Goal: Information Seeking & Learning: Learn about a topic

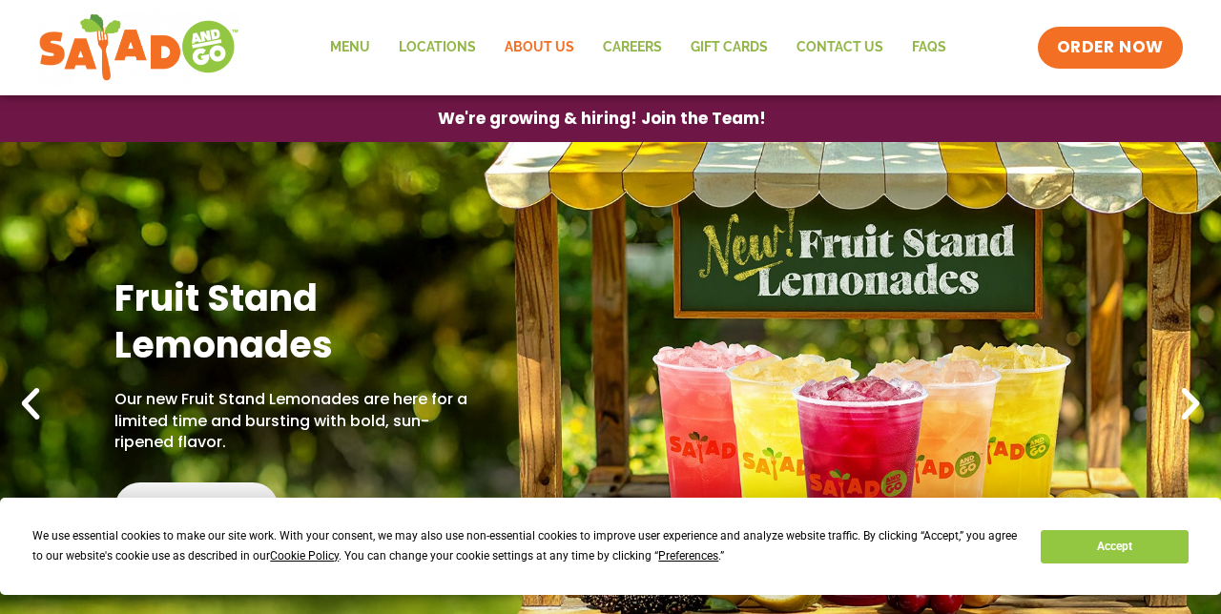
click at [537, 48] on link "About Us" at bounding box center [539, 48] width 98 height 44
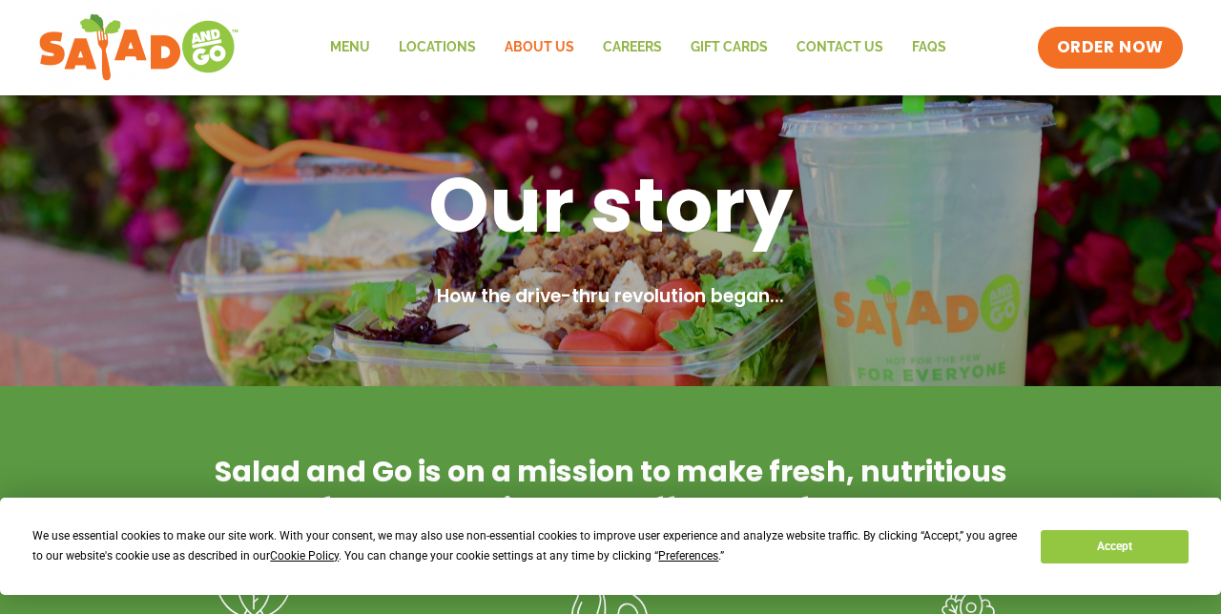
scroll to position [19, 0]
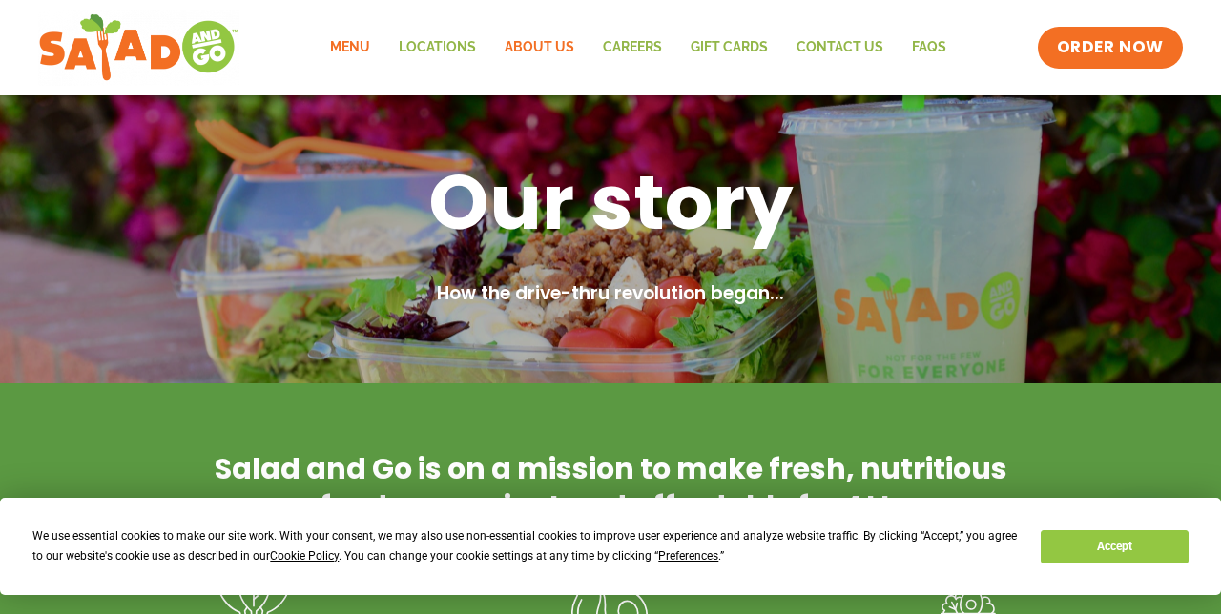
click at [359, 52] on link "Menu" at bounding box center [350, 48] width 69 height 44
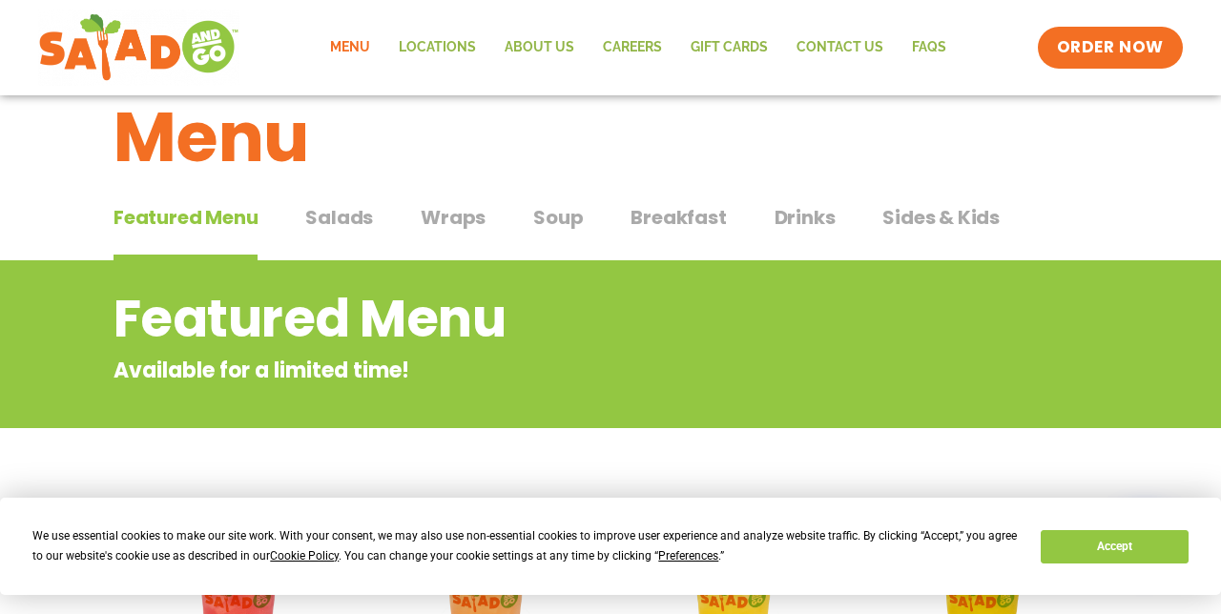
scroll to position [44, 0]
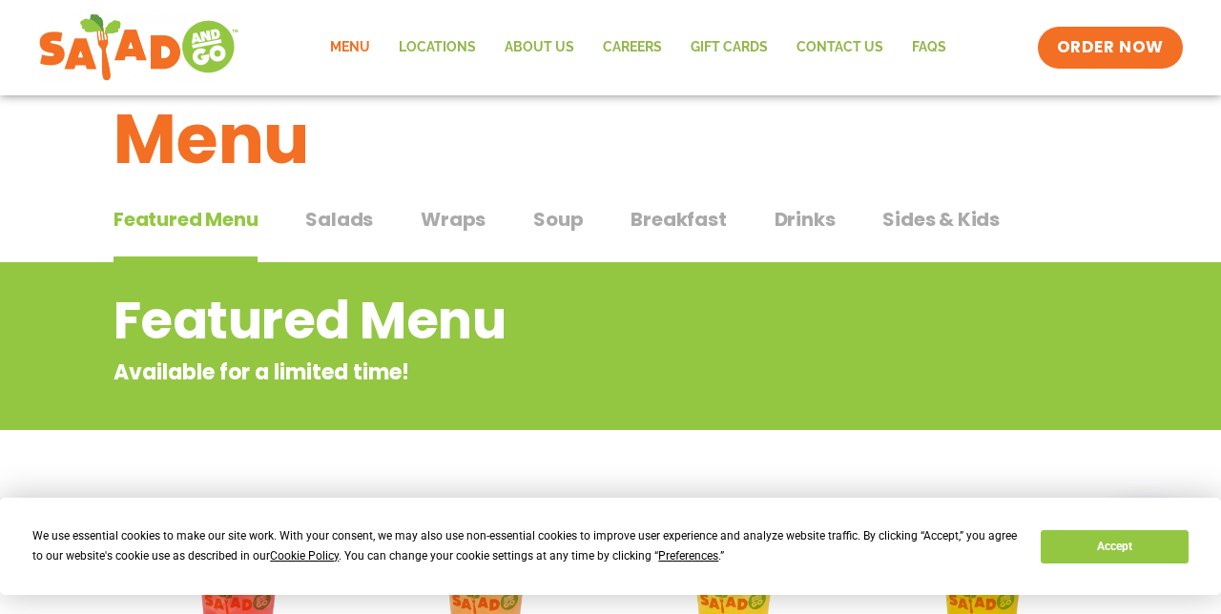
click at [350, 218] on span "Salads" at bounding box center [339, 219] width 68 height 29
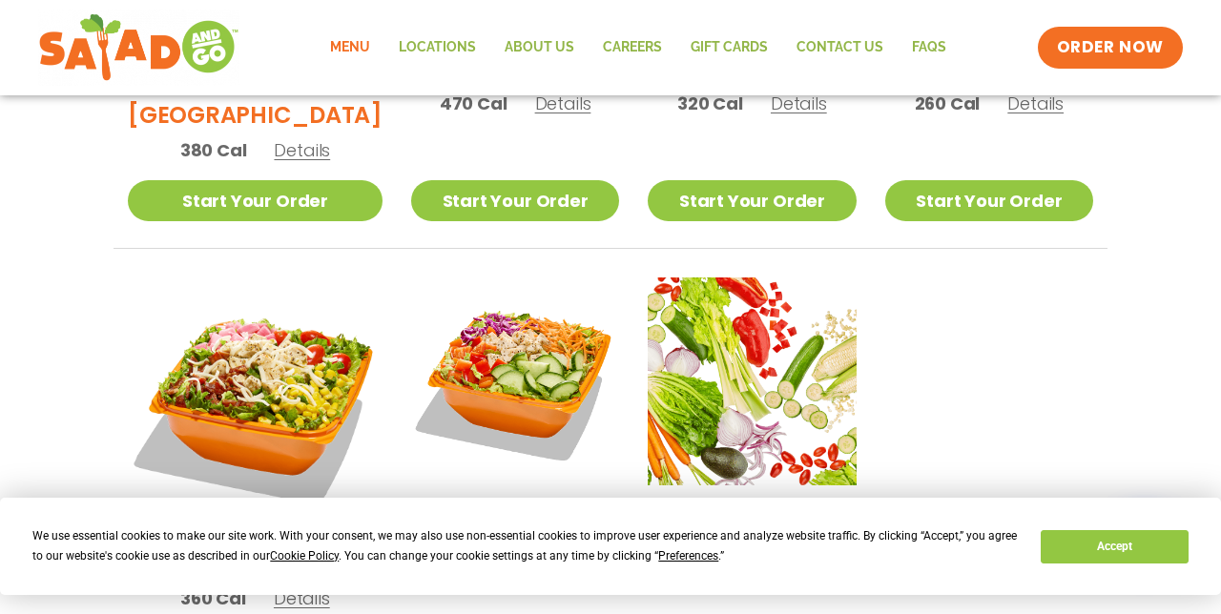
scroll to position [1286, 0]
click at [530, 506] on div "Thai 170 Cal Details" at bounding box center [515, 430] width 208 height 304
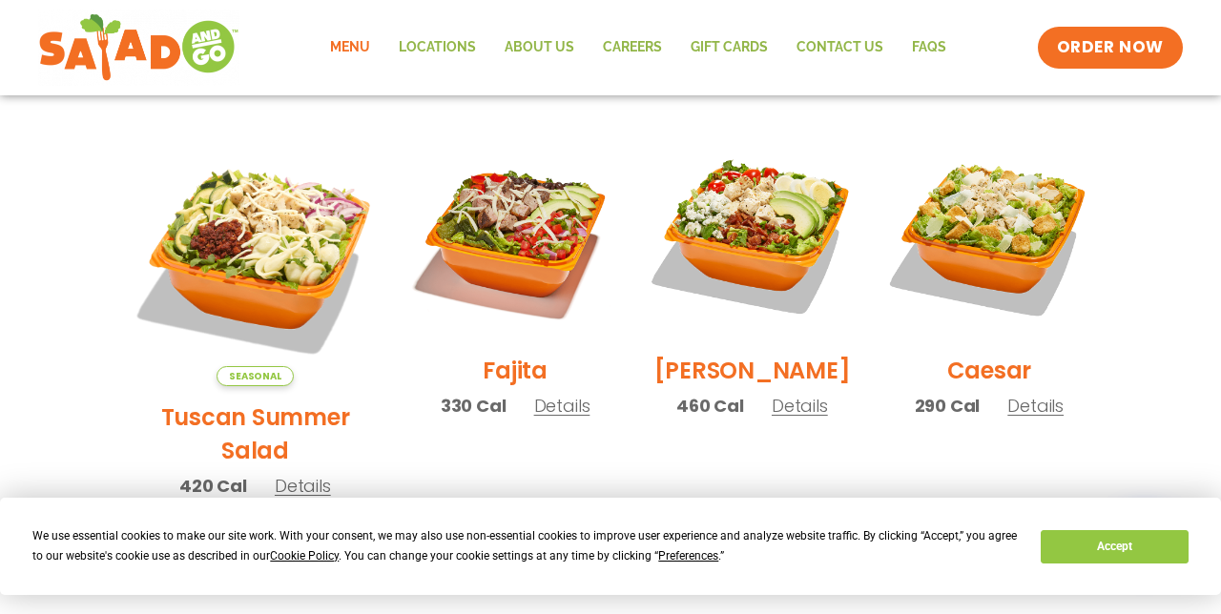
scroll to position [567, 0]
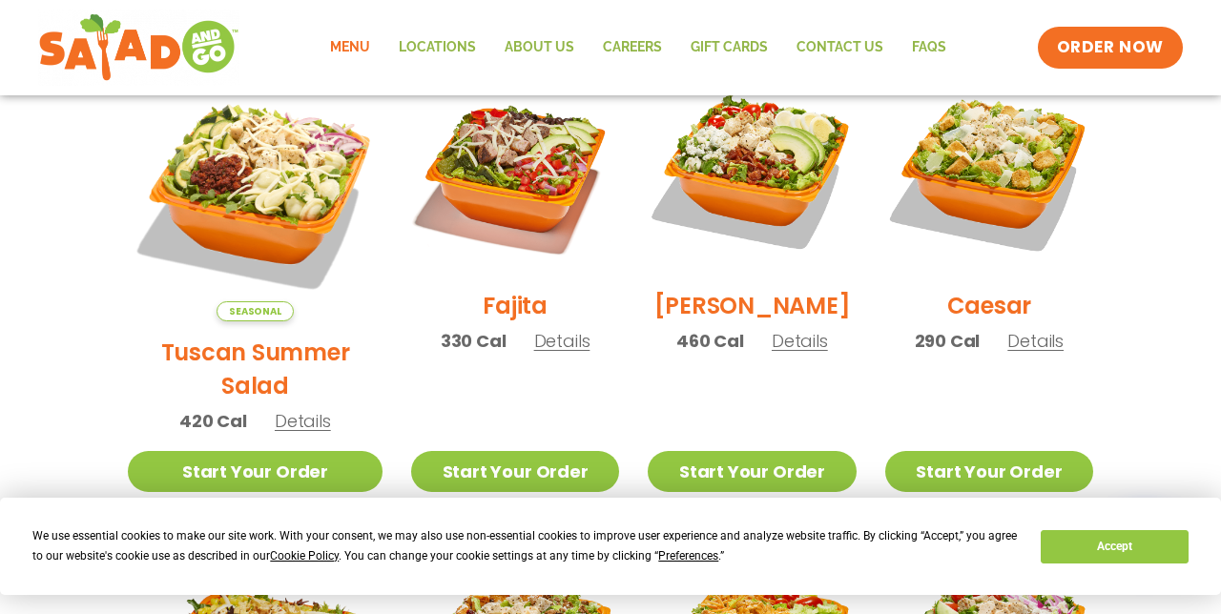
click at [791, 353] on span "Details" at bounding box center [800, 341] width 56 height 24
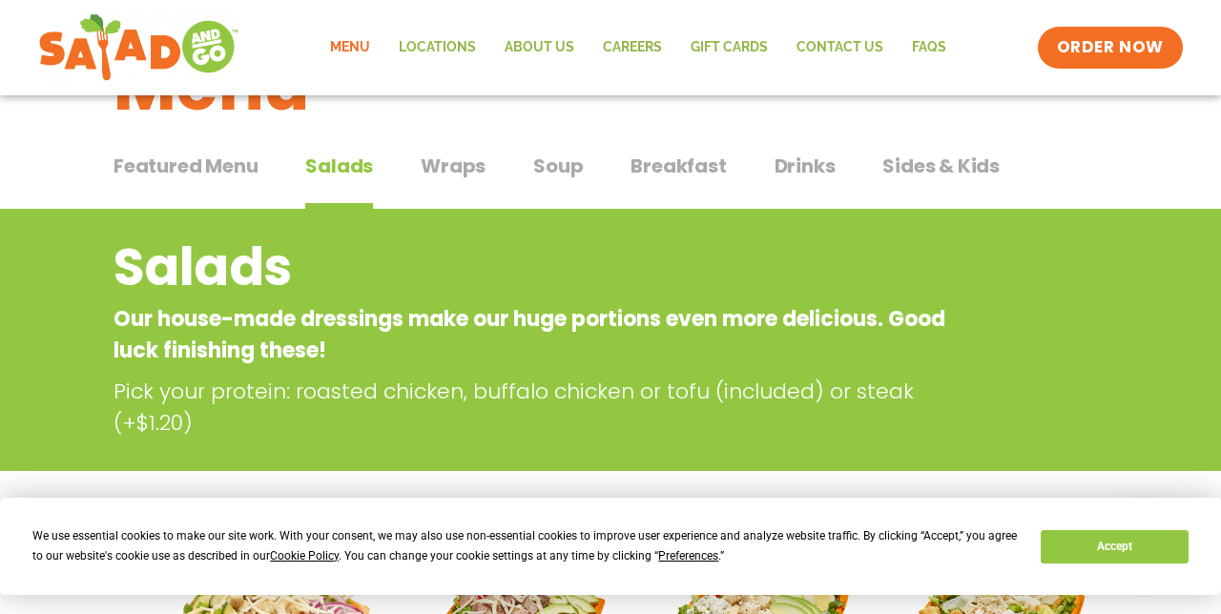
scroll to position [0, 0]
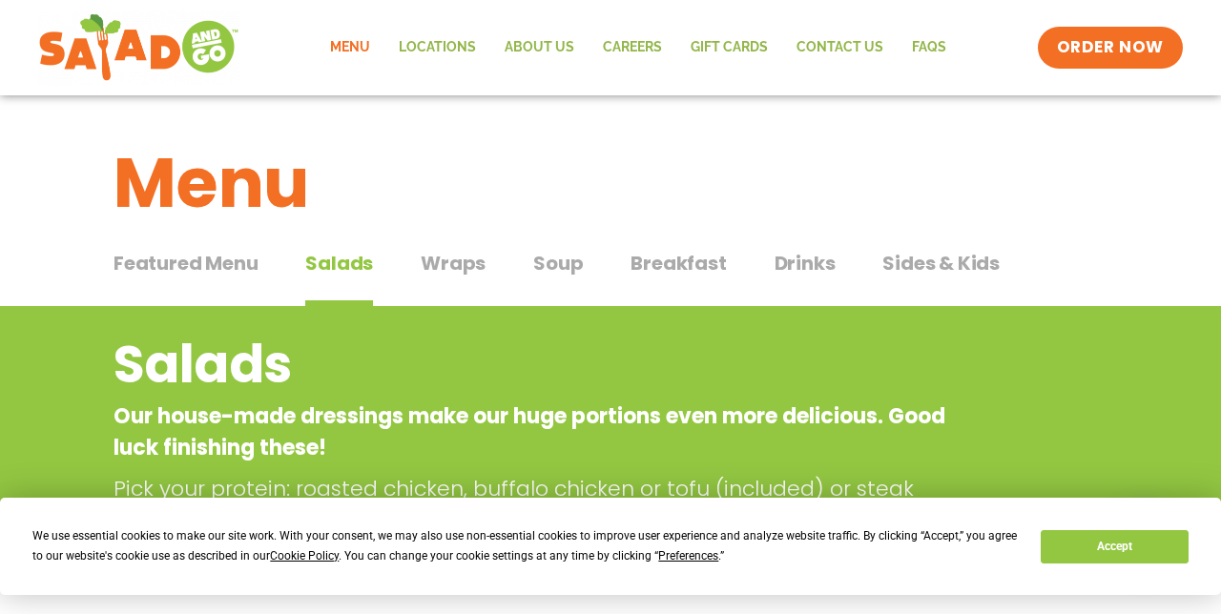
click at [557, 260] on span "Soup" at bounding box center [558, 263] width 50 height 29
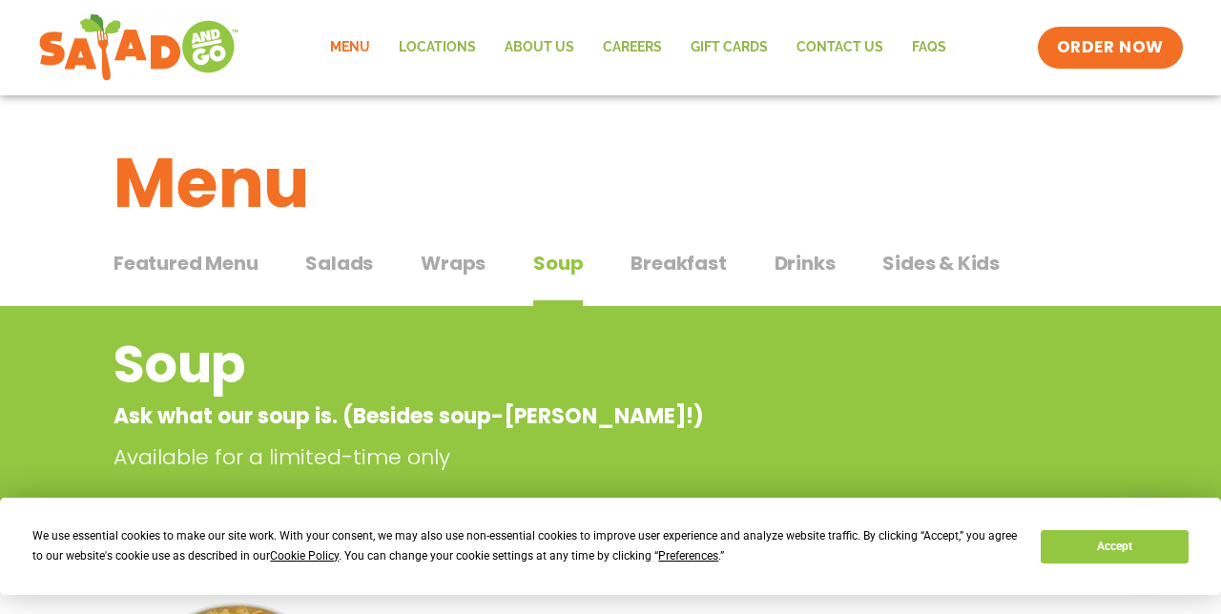
click at [681, 254] on span "Breakfast" at bounding box center [678, 263] width 95 height 29
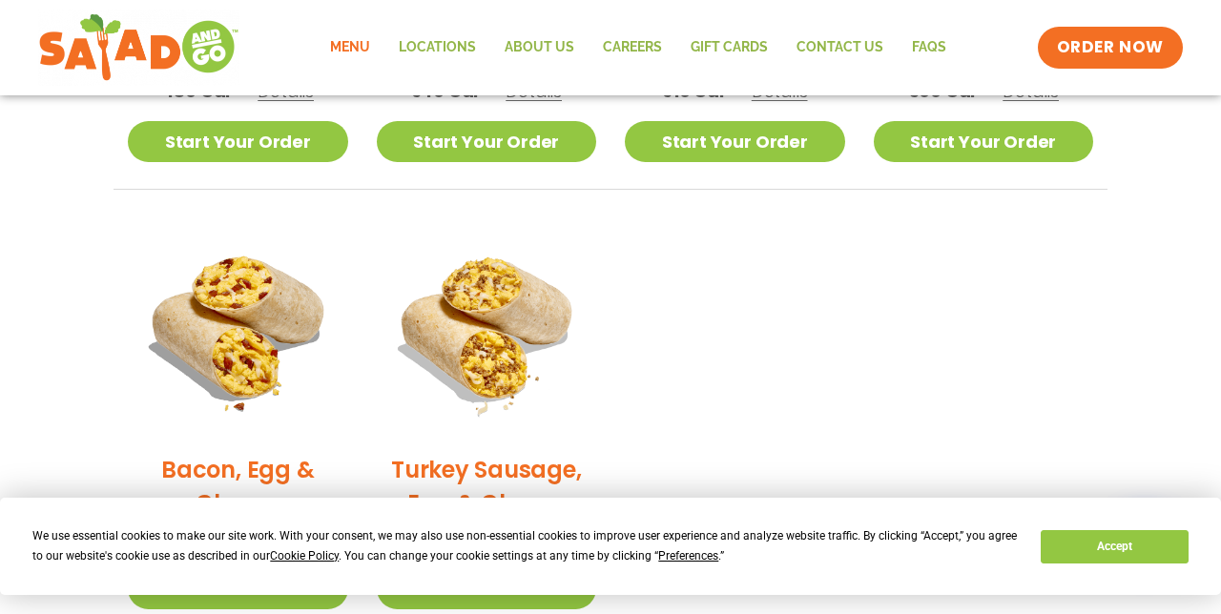
scroll to position [847, 0]
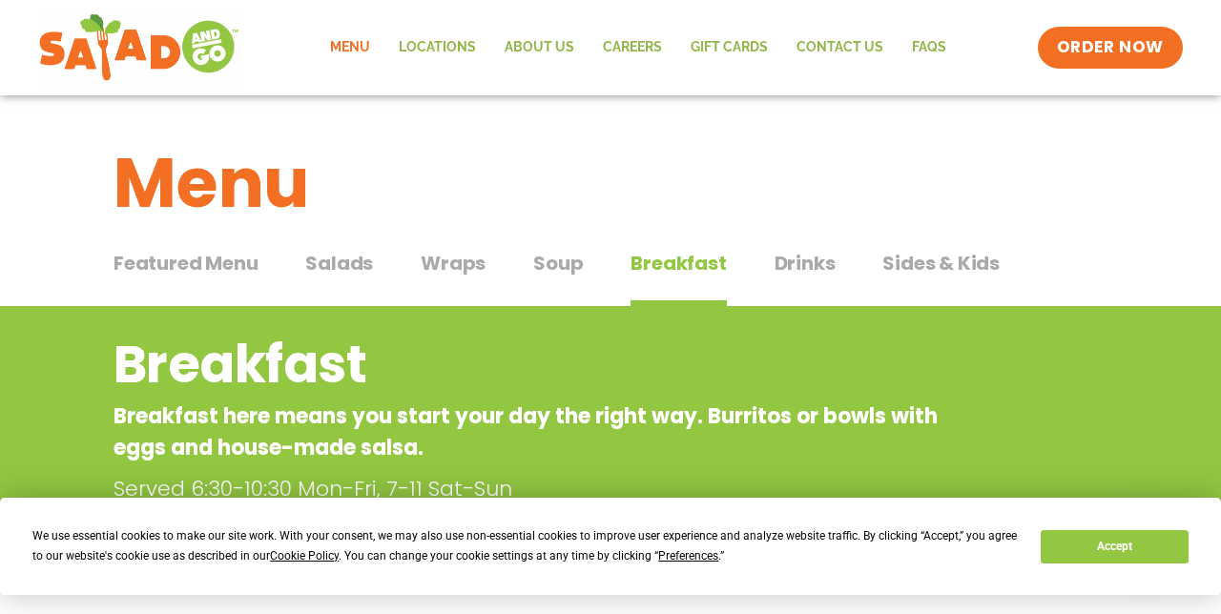
click at [960, 260] on span "Sides & Kids" at bounding box center [941, 263] width 117 height 29
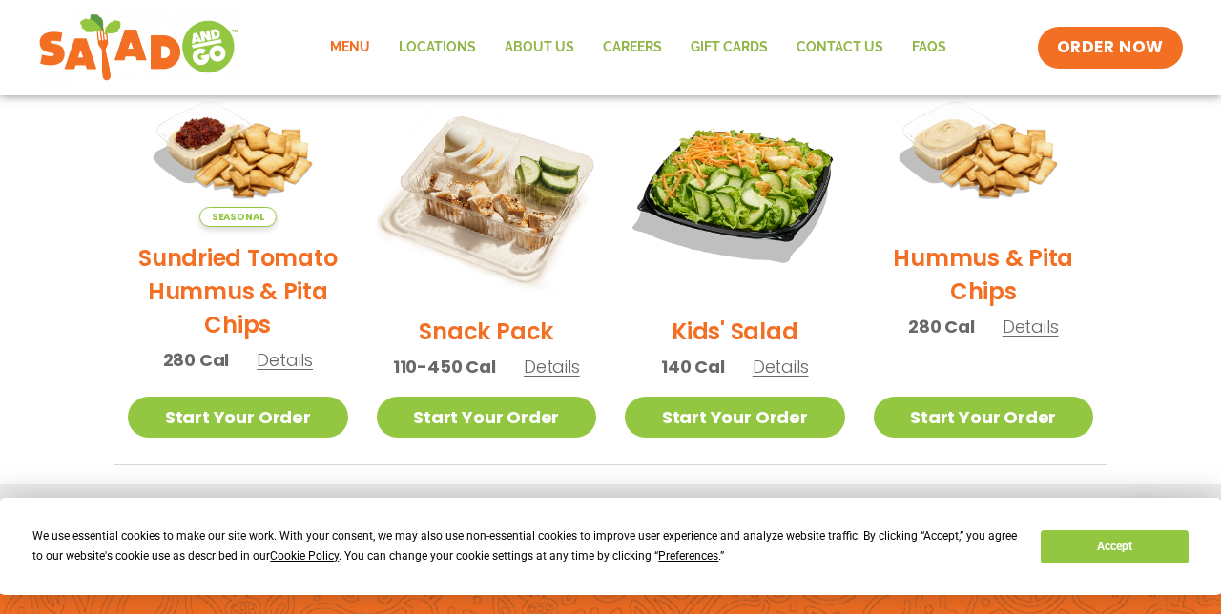
scroll to position [489, 0]
